Goal: Find contact information: Find contact information

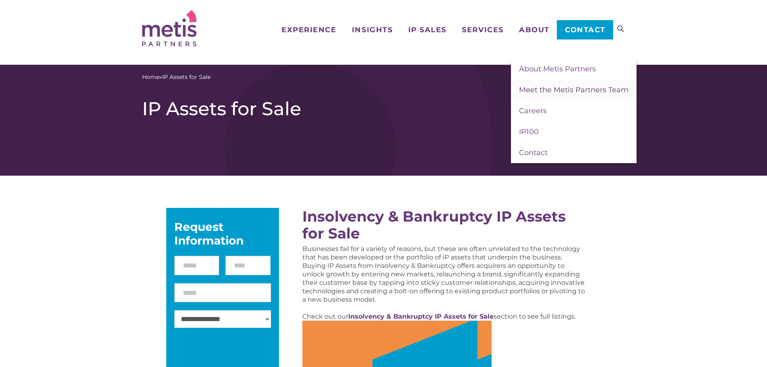
click at [533, 89] on span "Meet the Metis Partners Team" at bounding box center [573, 89] width 109 height 9
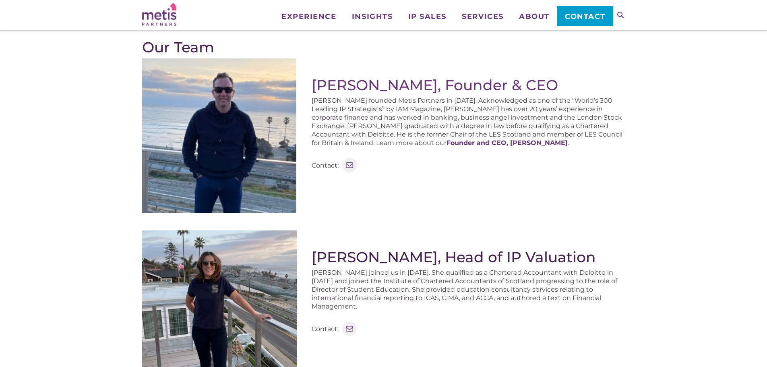
scroll to position [161, 0]
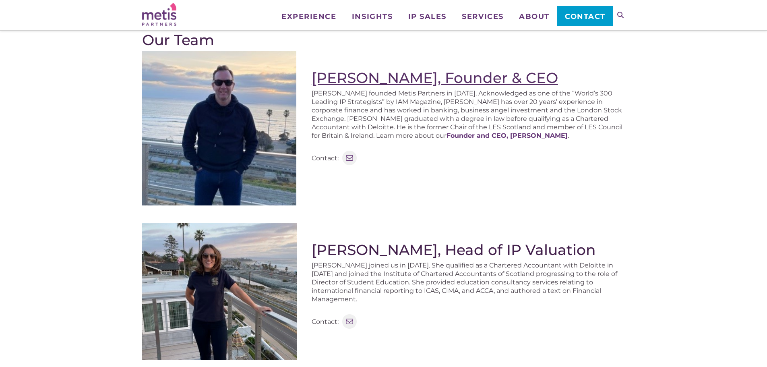
click at [376, 75] on link "Stephen Robertson, Founder & CEO" at bounding box center [434, 78] width 246 height 18
click at [326, 158] on p "Contact:" at bounding box center [324, 158] width 27 height 8
click at [351, 156] on icon at bounding box center [349, 158] width 10 height 10
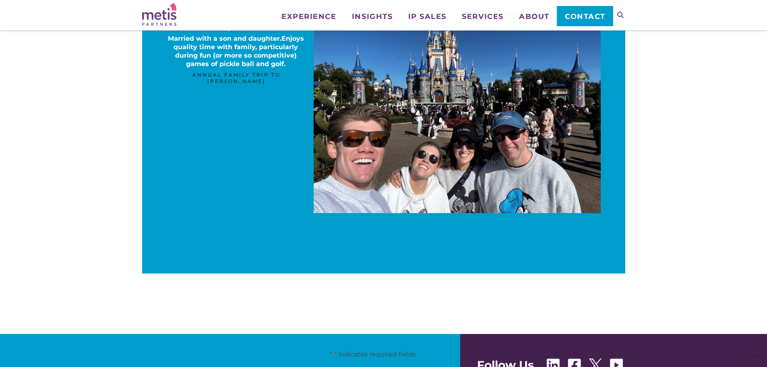
scroll to position [604, 0]
